Goal: Book appointment/travel/reservation

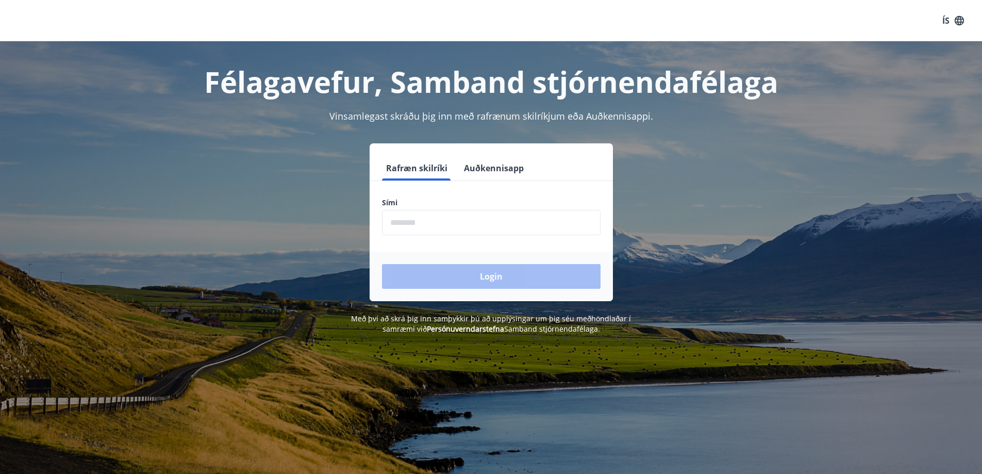
click at [461, 230] on input "phone" at bounding box center [491, 222] width 219 height 25
type input "********"
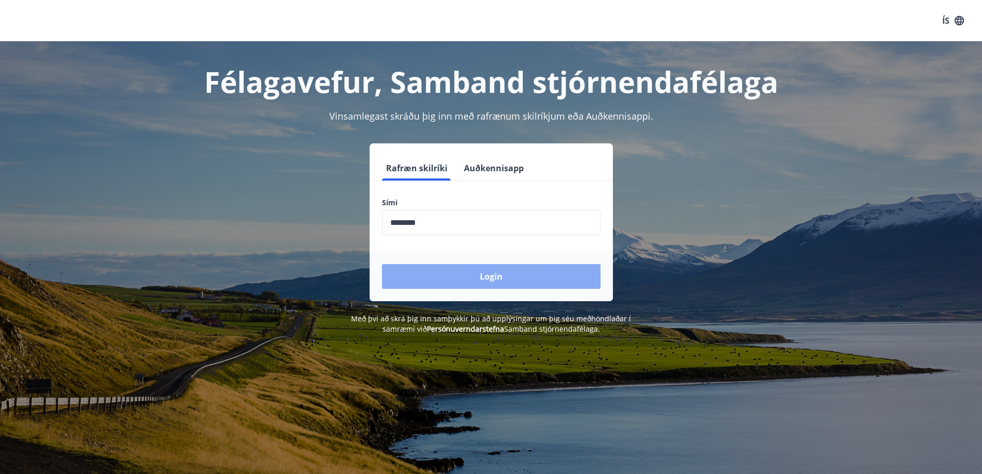
click at [465, 273] on button "Login" at bounding box center [491, 276] width 219 height 25
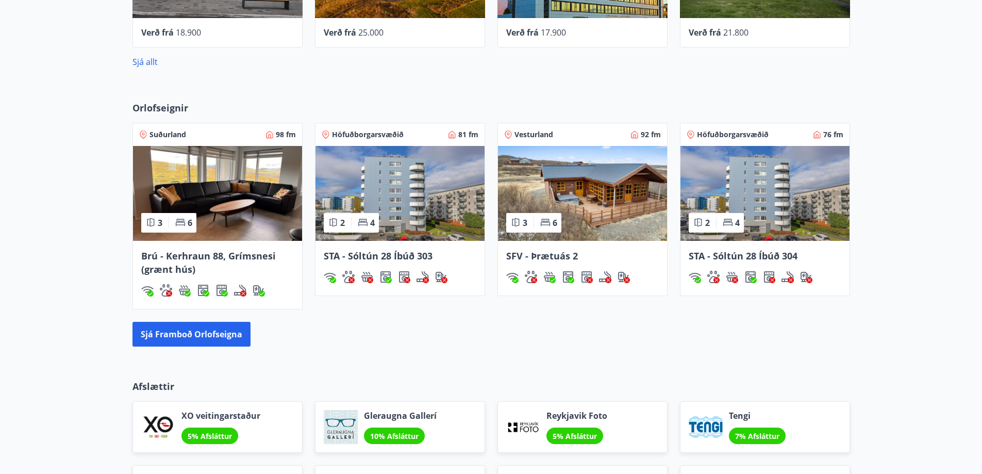
scroll to position [619, 0]
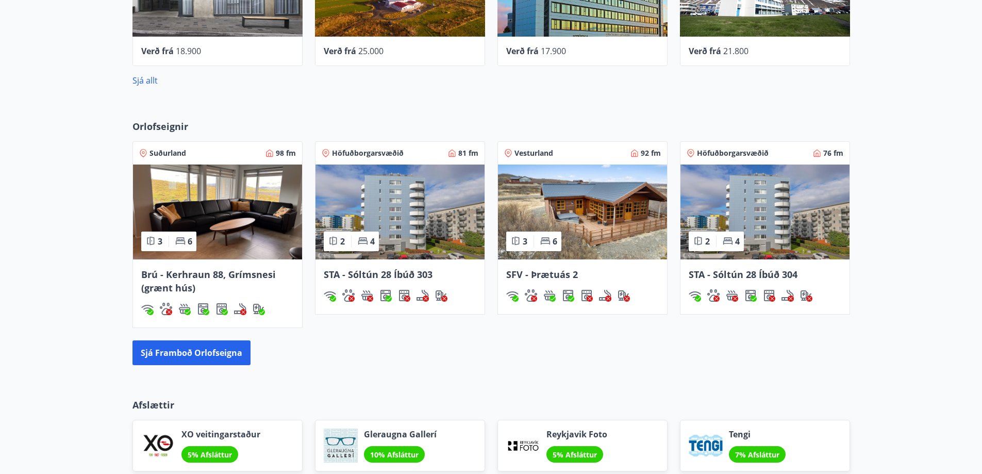
click at [405, 237] on img at bounding box center [400, 212] width 169 height 95
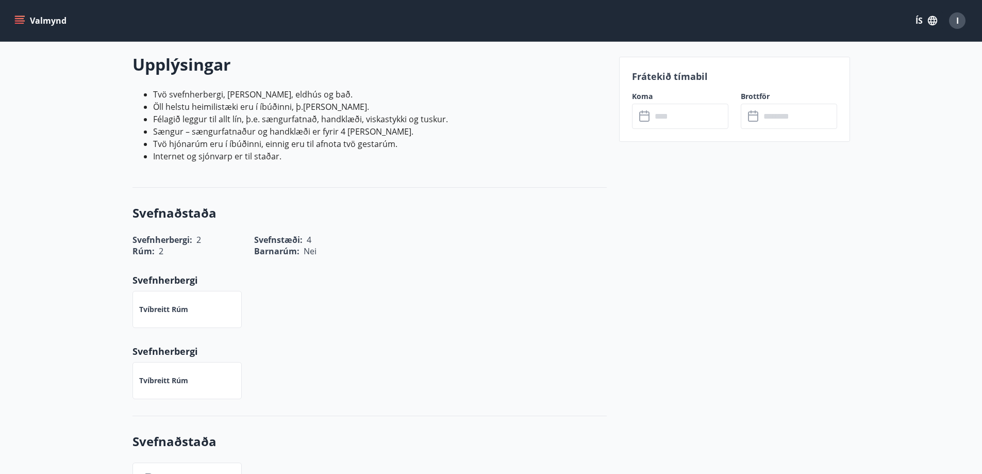
scroll to position [258, 0]
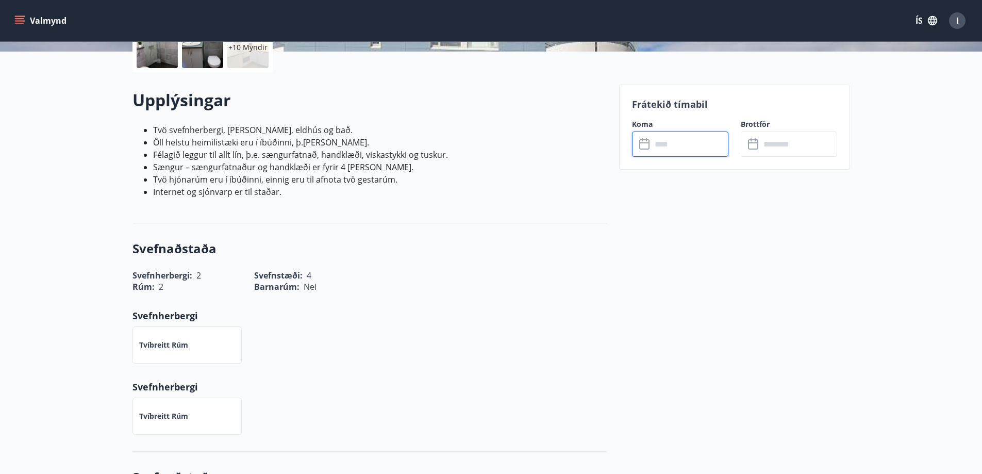
click at [698, 140] on input "text" at bounding box center [690, 144] width 77 height 25
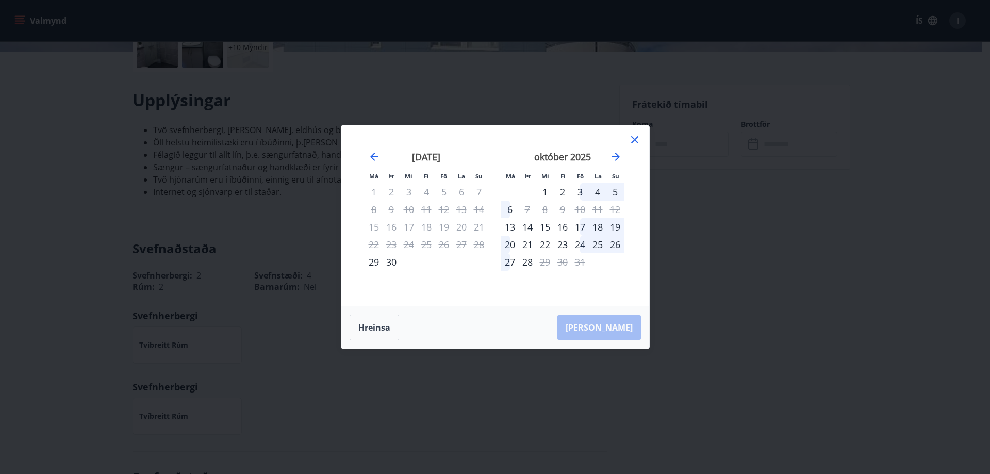
click at [632, 138] on icon at bounding box center [634, 139] width 7 height 7
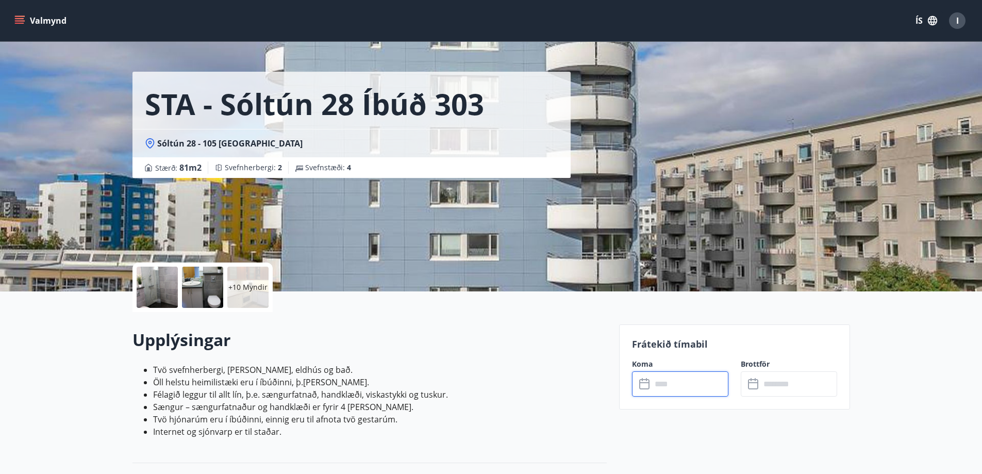
scroll to position [0, 0]
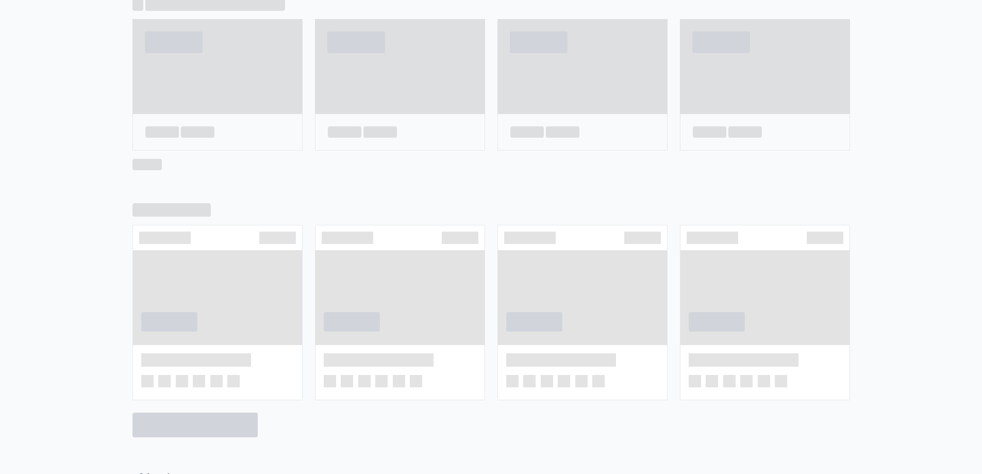
scroll to position [542, 0]
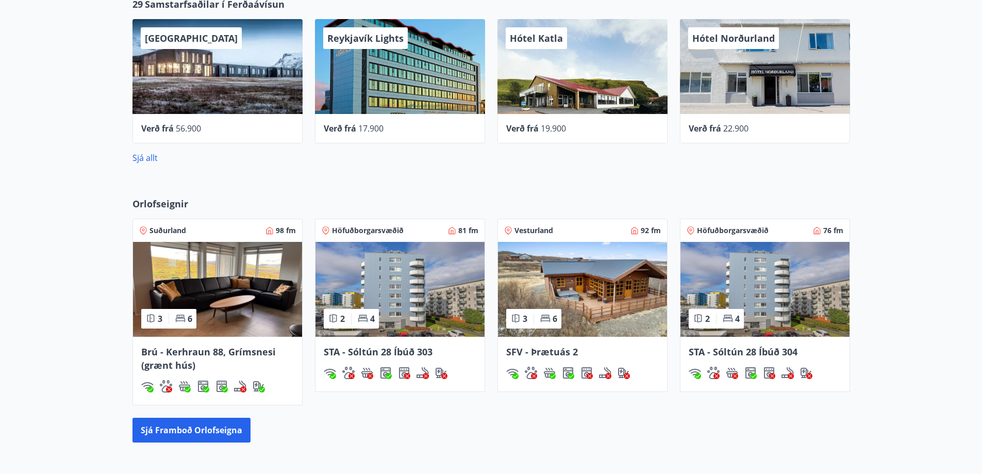
click at [797, 305] on img at bounding box center [765, 289] width 169 height 95
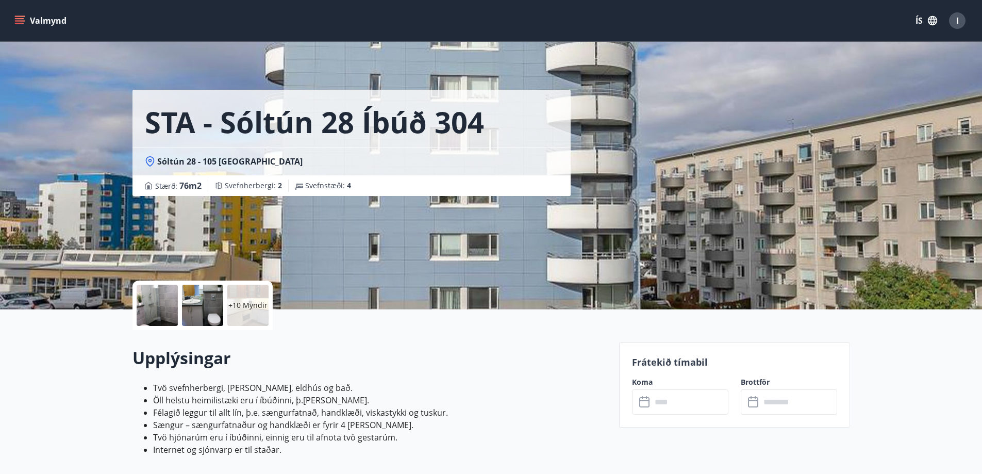
scroll to position [155, 0]
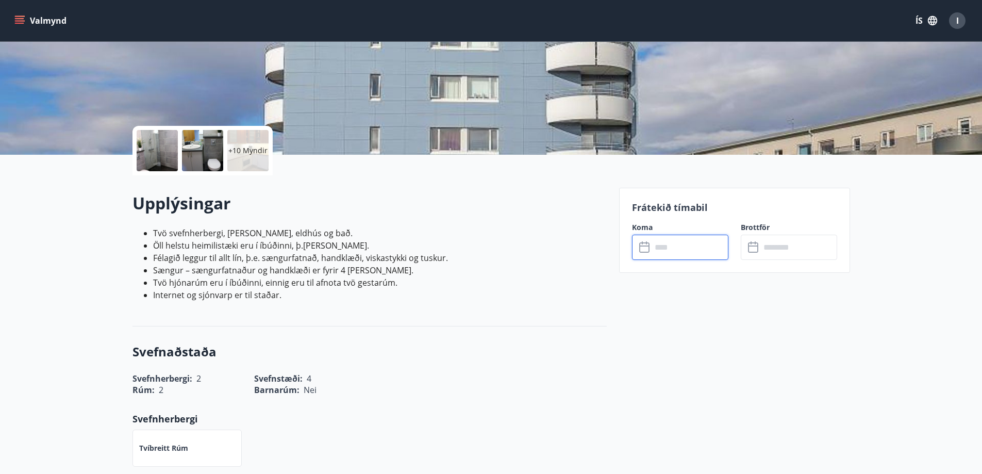
click at [684, 250] on input "text" at bounding box center [690, 247] width 77 height 25
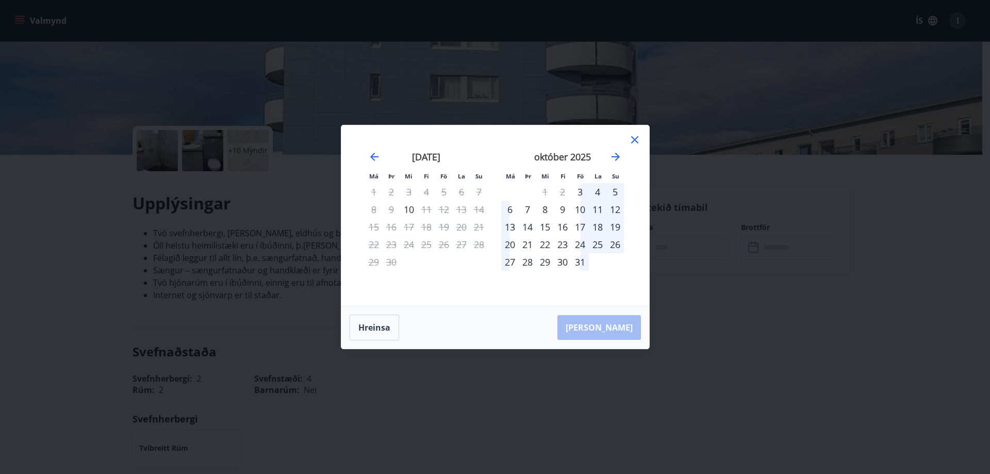
click at [629, 138] on icon at bounding box center [635, 140] width 12 height 12
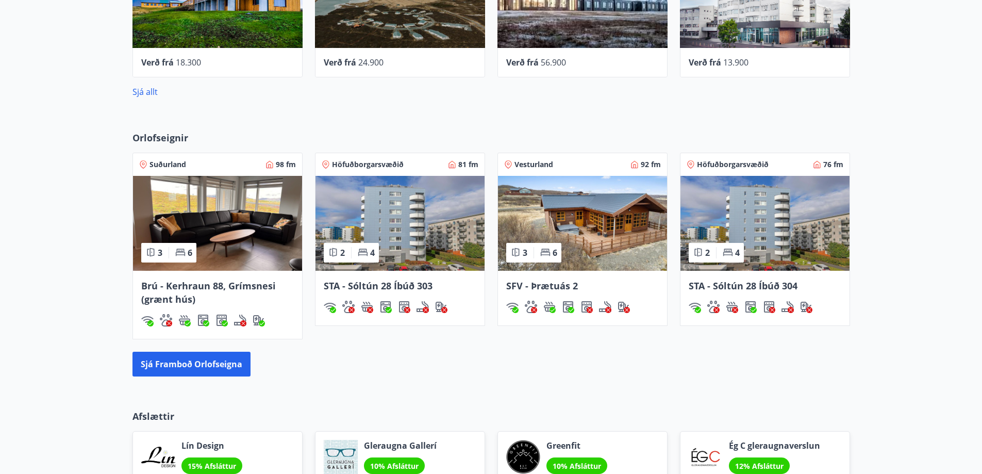
scroll to position [670, 0]
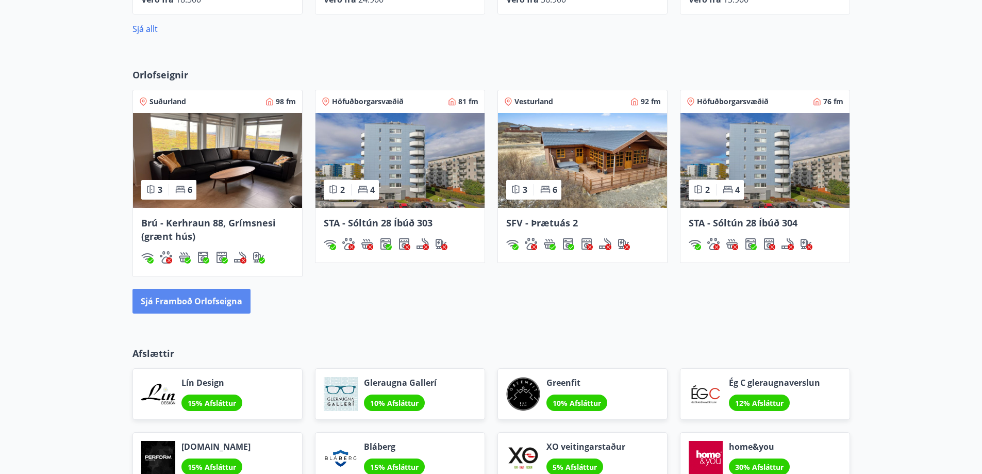
click at [200, 297] on button "Sjá framboð orlofseigna" at bounding box center [192, 301] width 118 height 25
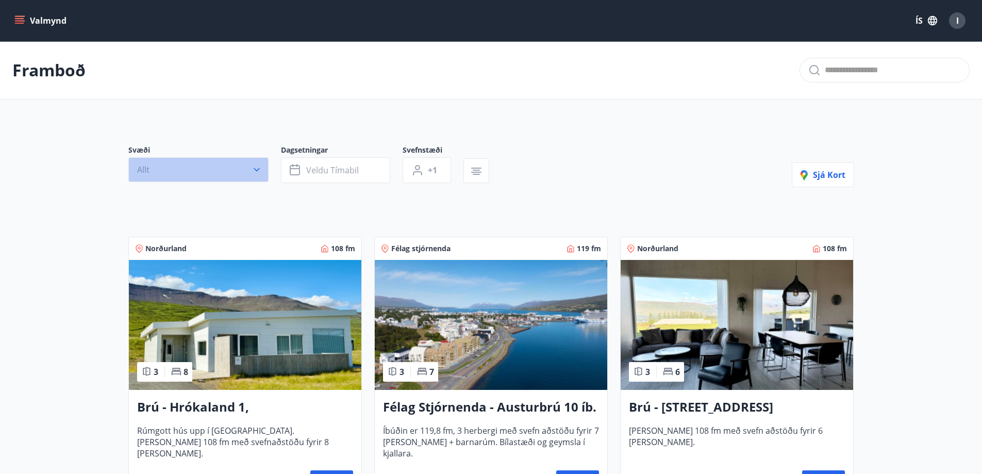
click at [256, 170] on icon "button" at bounding box center [257, 170] width 10 height 10
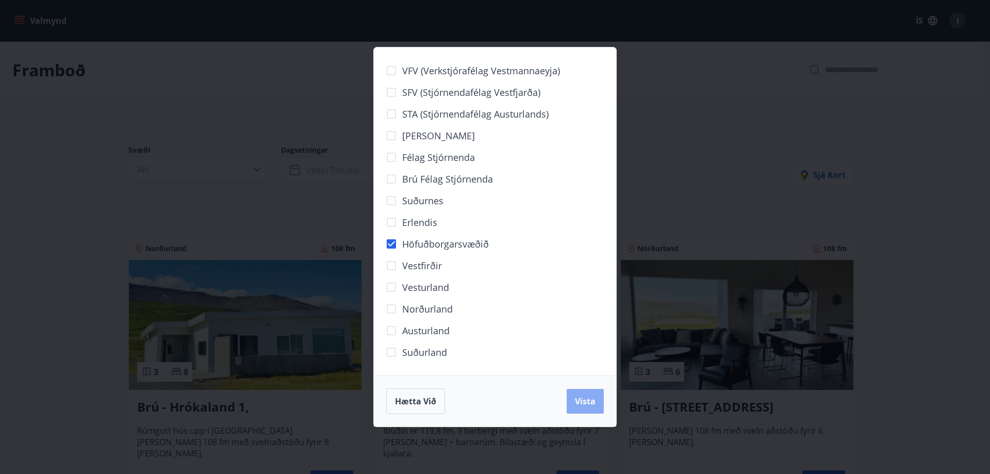
click at [582, 402] on span "Vista" at bounding box center [585, 401] width 21 height 11
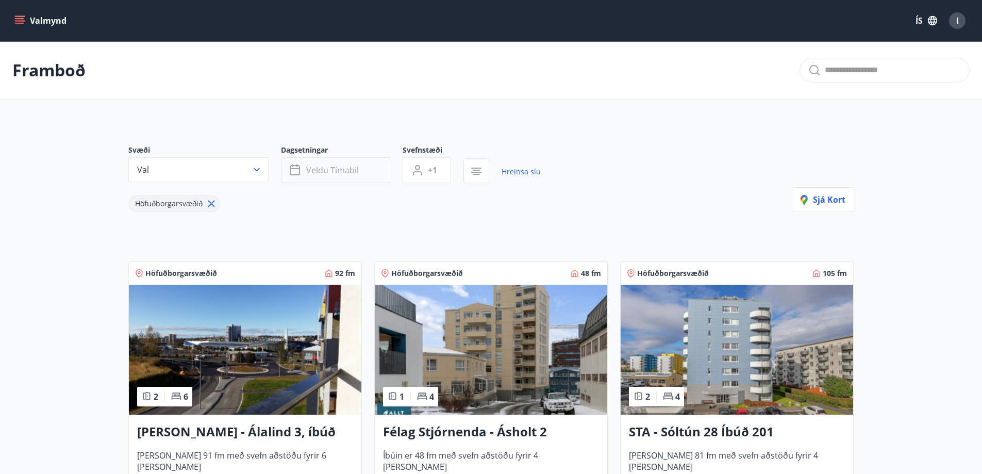
click at [368, 175] on button "Veldu tímabil" at bounding box center [335, 170] width 109 height 26
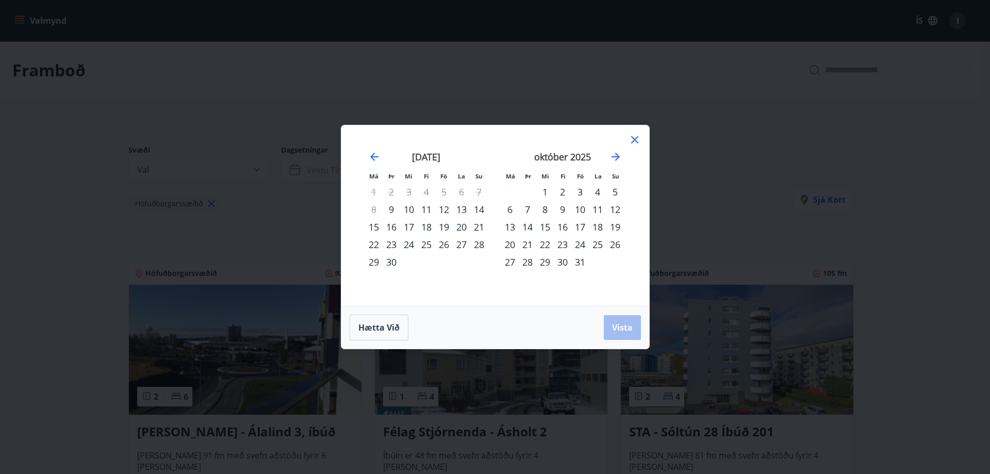
click at [447, 214] on div "12" at bounding box center [444, 210] width 18 height 18
click at [481, 207] on div "14" at bounding box center [479, 210] width 18 height 18
click at [620, 327] on span "Vista" at bounding box center [622, 327] width 21 height 11
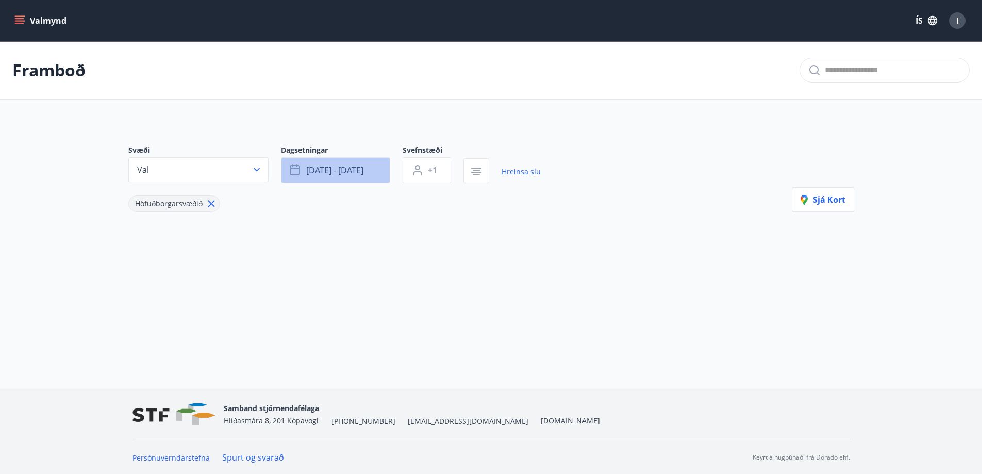
click at [370, 168] on button "[DATE] - [DATE]" at bounding box center [335, 170] width 109 height 26
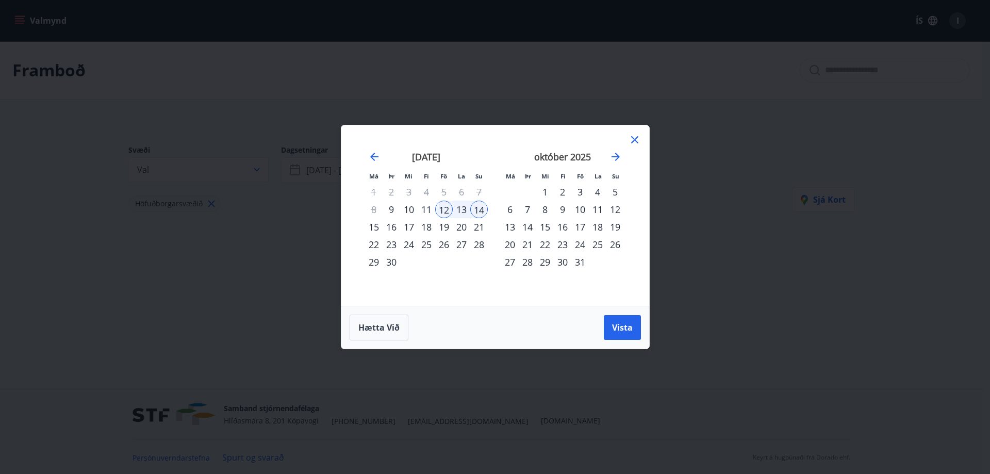
click at [370, 225] on div "15" at bounding box center [374, 227] width 18 height 18
click at [445, 206] on div "12" at bounding box center [444, 210] width 18 height 18
click at [372, 227] on div "15" at bounding box center [374, 227] width 18 height 18
click at [619, 322] on span "Vista" at bounding box center [622, 327] width 21 height 11
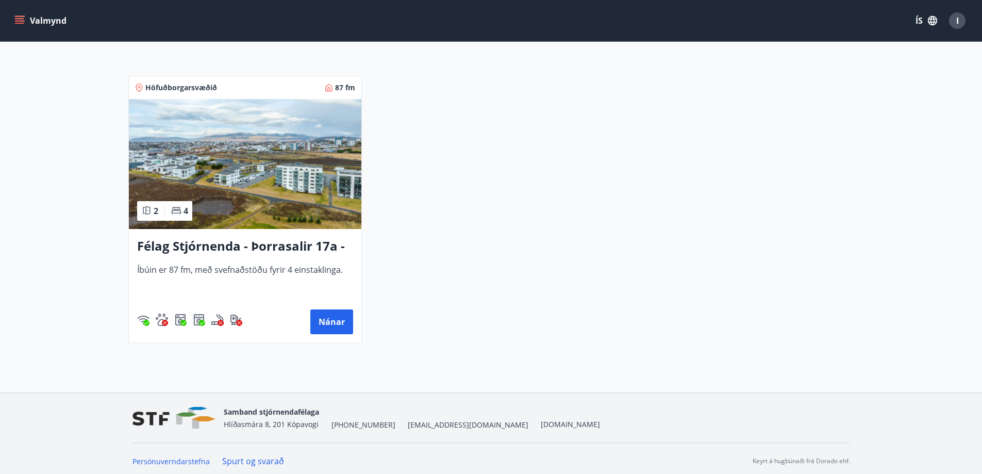
scroll to position [191, 0]
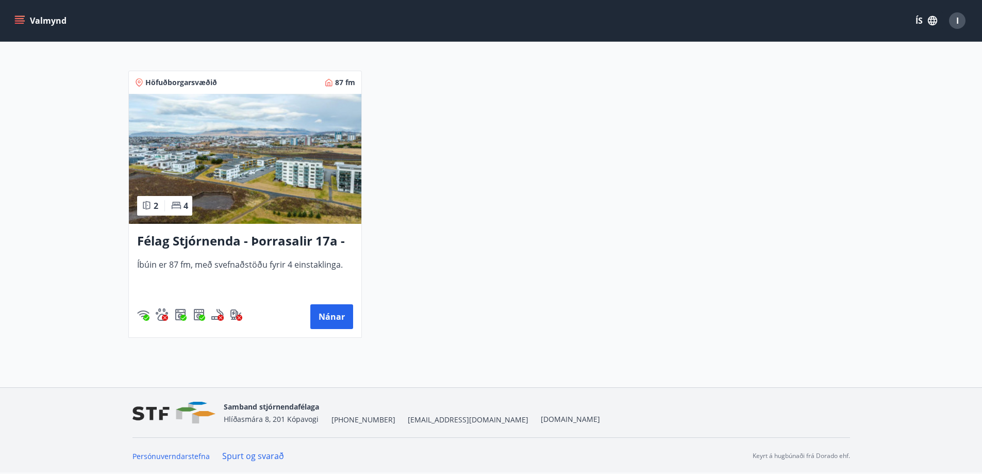
click at [221, 241] on h3 "Félag Stjórnenda - Þorrasalir 17a - 211" at bounding box center [245, 241] width 216 height 19
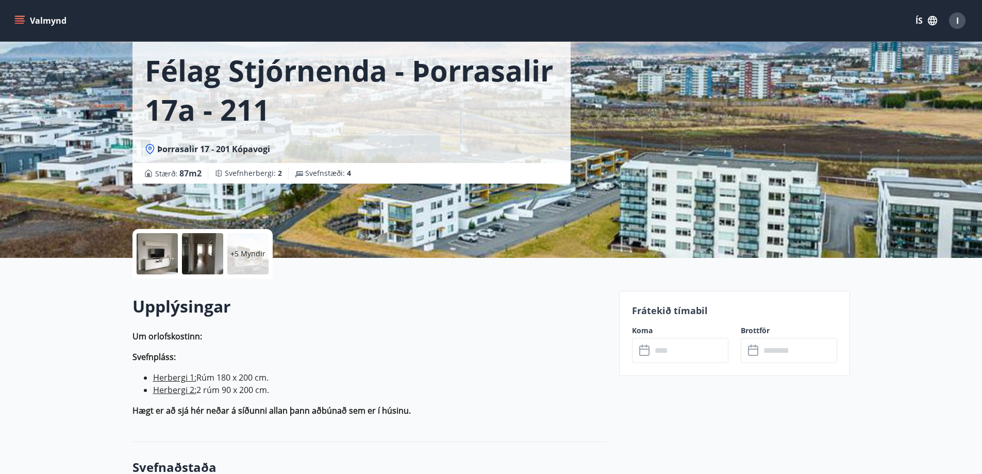
scroll to position [155, 0]
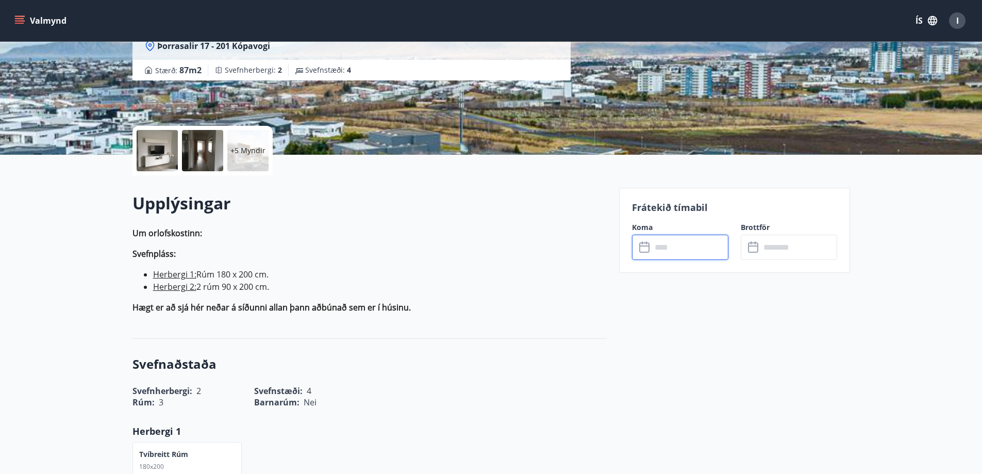
click at [699, 247] on input "text" at bounding box center [690, 247] width 77 height 25
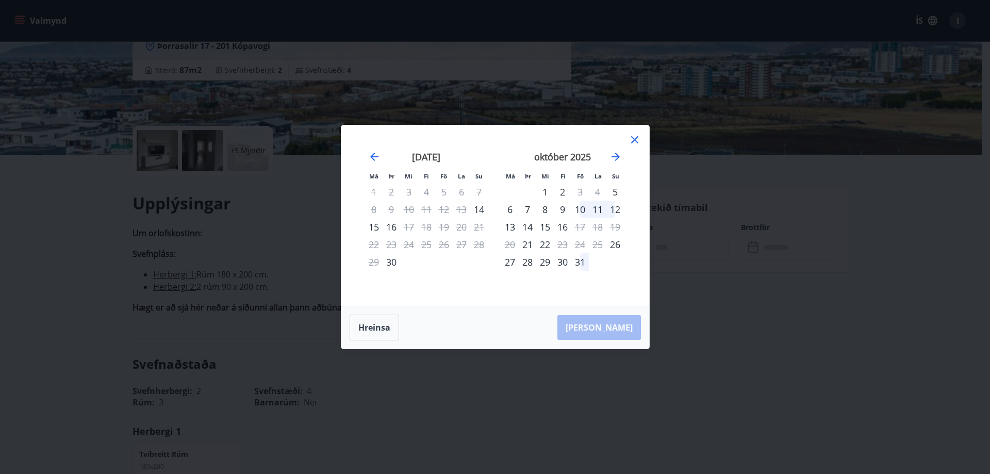
click at [633, 140] on icon at bounding box center [635, 140] width 12 height 12
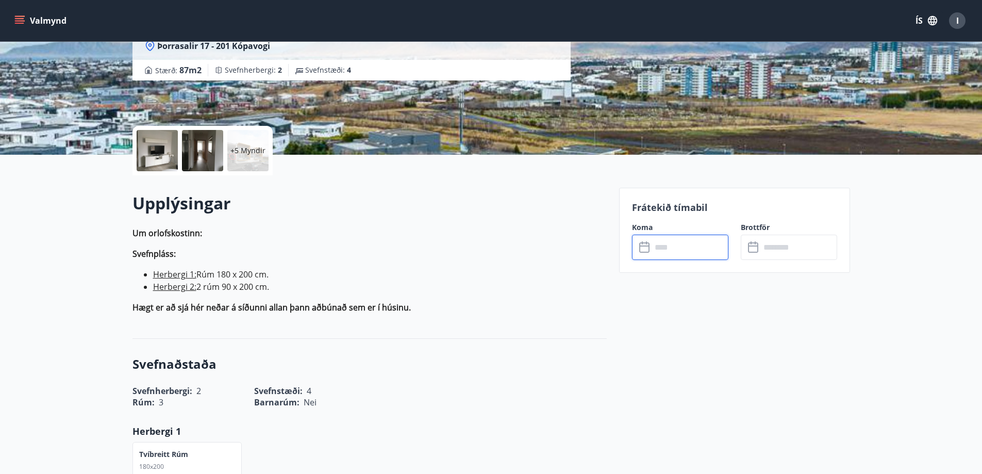
click at [670, 252] on input "text" at bounding box center [690, 247] width 77 height 25
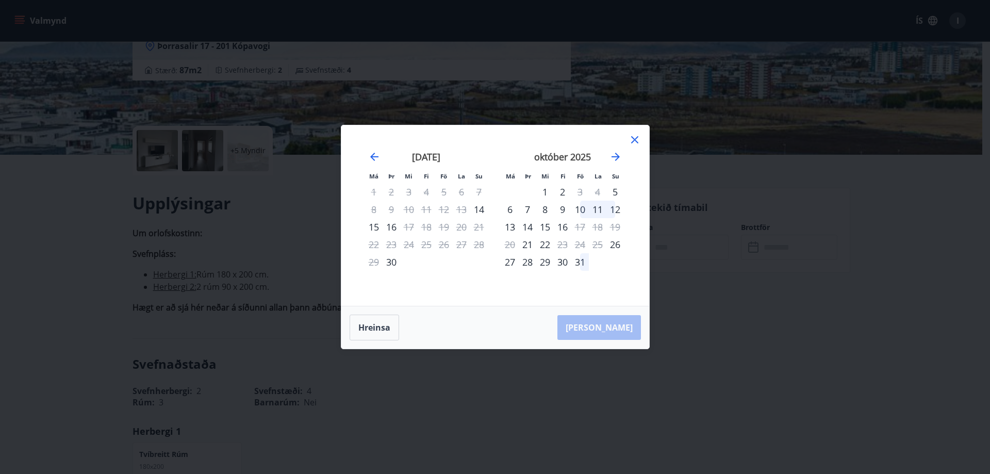
click at [634, 136] on icon at bounding box center [635, 140] width 12 height 12
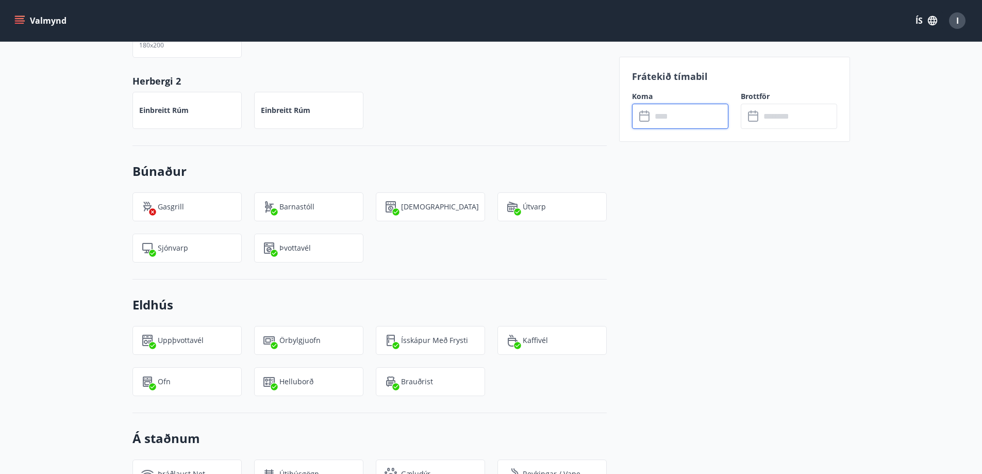
scroll to position [619, 0]
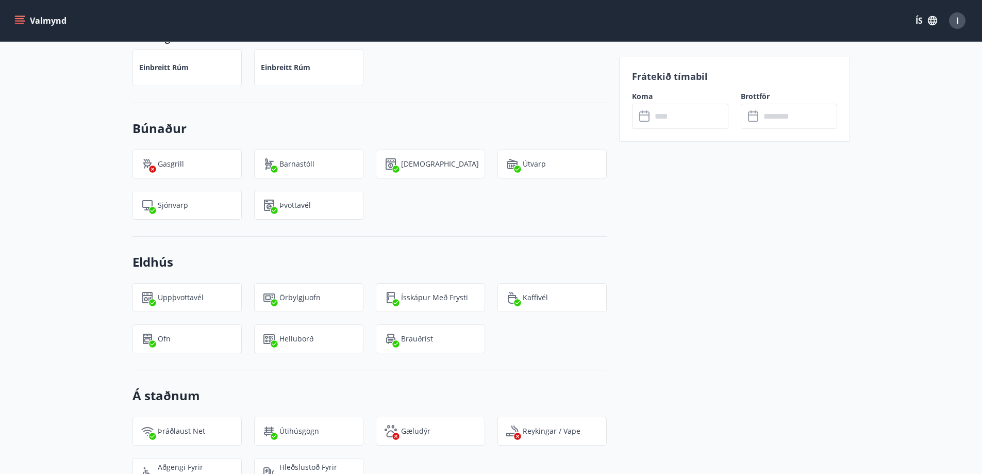
click at [40, 21] on button "Valmynd" at bounding box center [41, 20] width 58 height 19
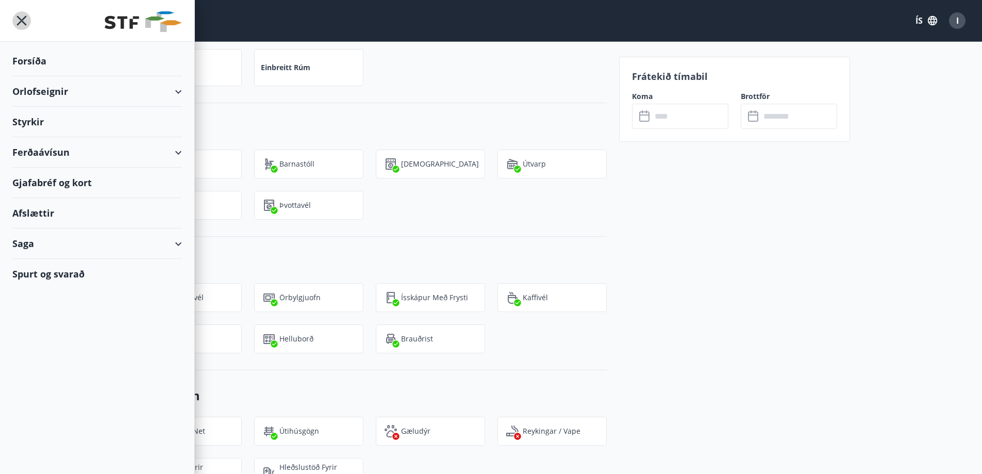
click at [23, 19] on icon "menu" at bounding box center [22, 21] width 10 height 10
